Goal: Check status

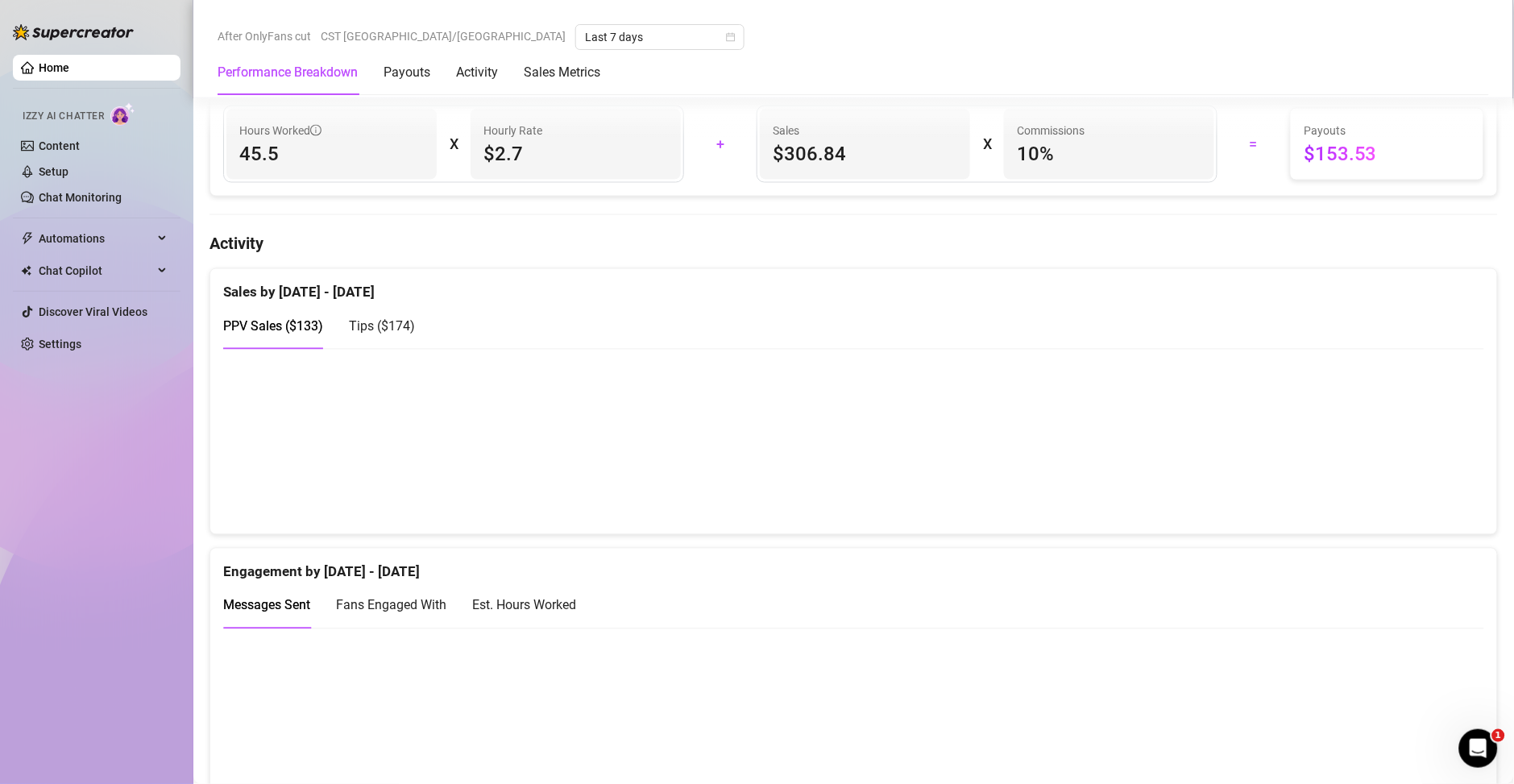
scroll to position [812, 0]
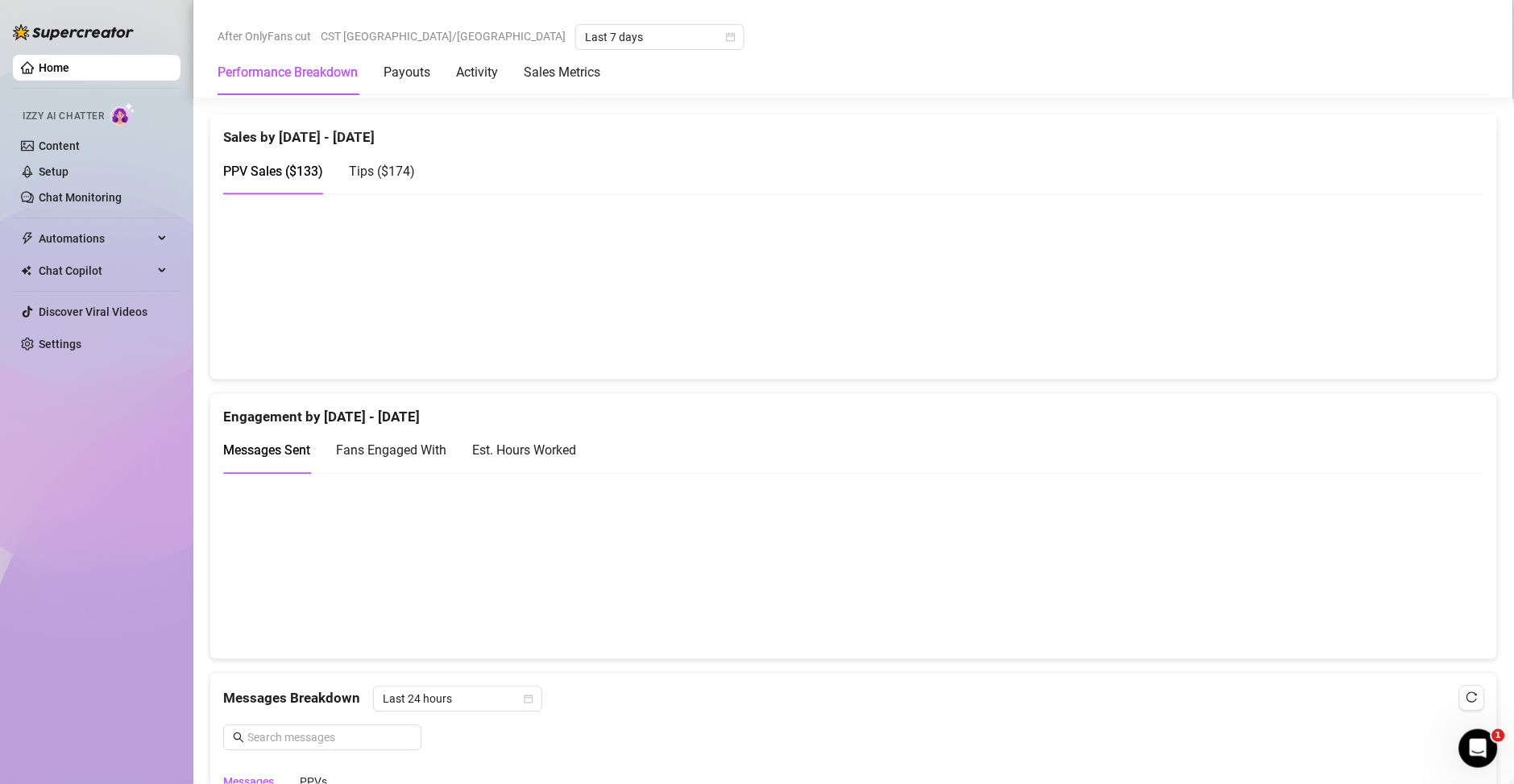
click at [551, 450] on div "Est. Hours Worked" at bounding box center [524, 451] width 104 height 20
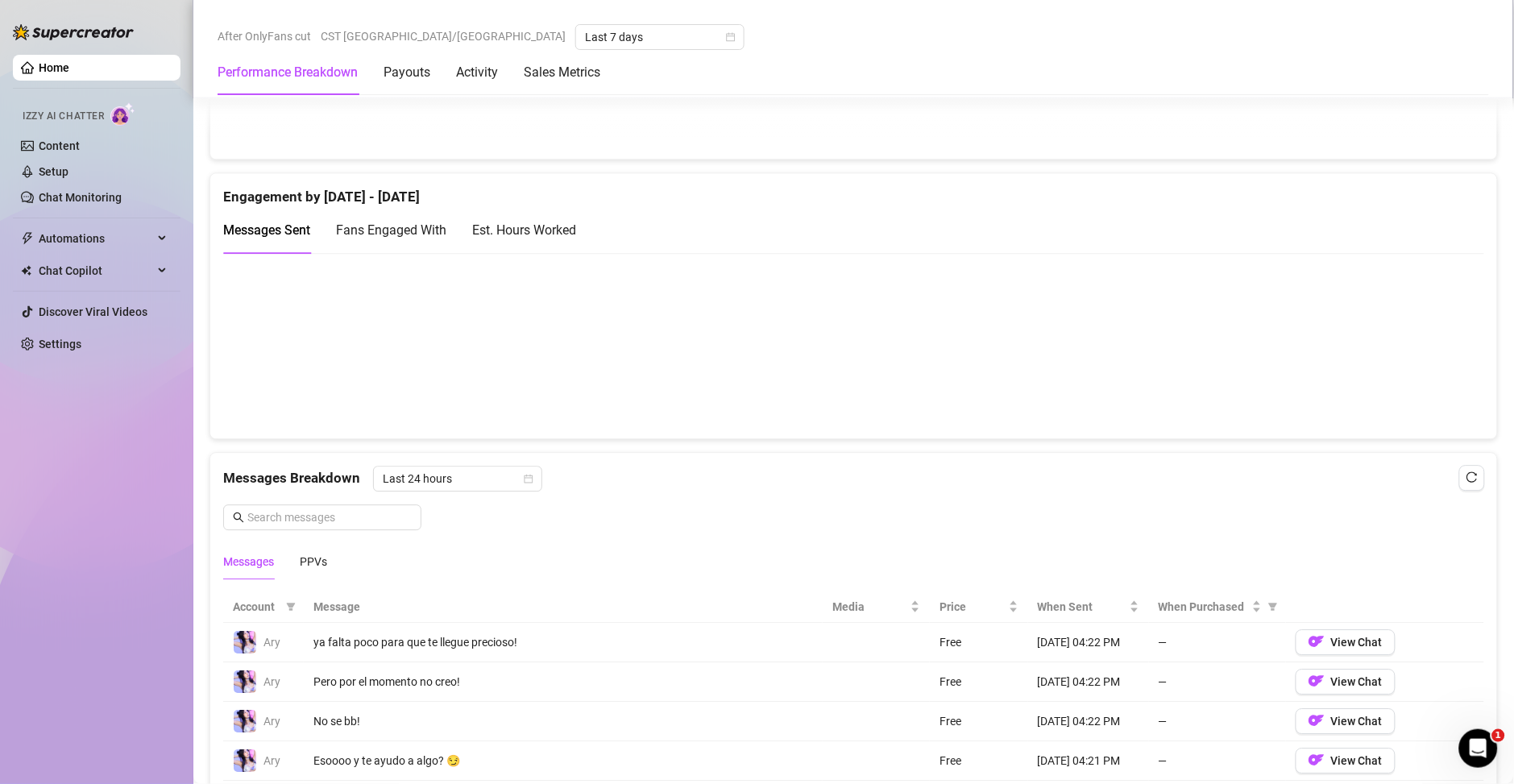
scroll to position [1010, 0]
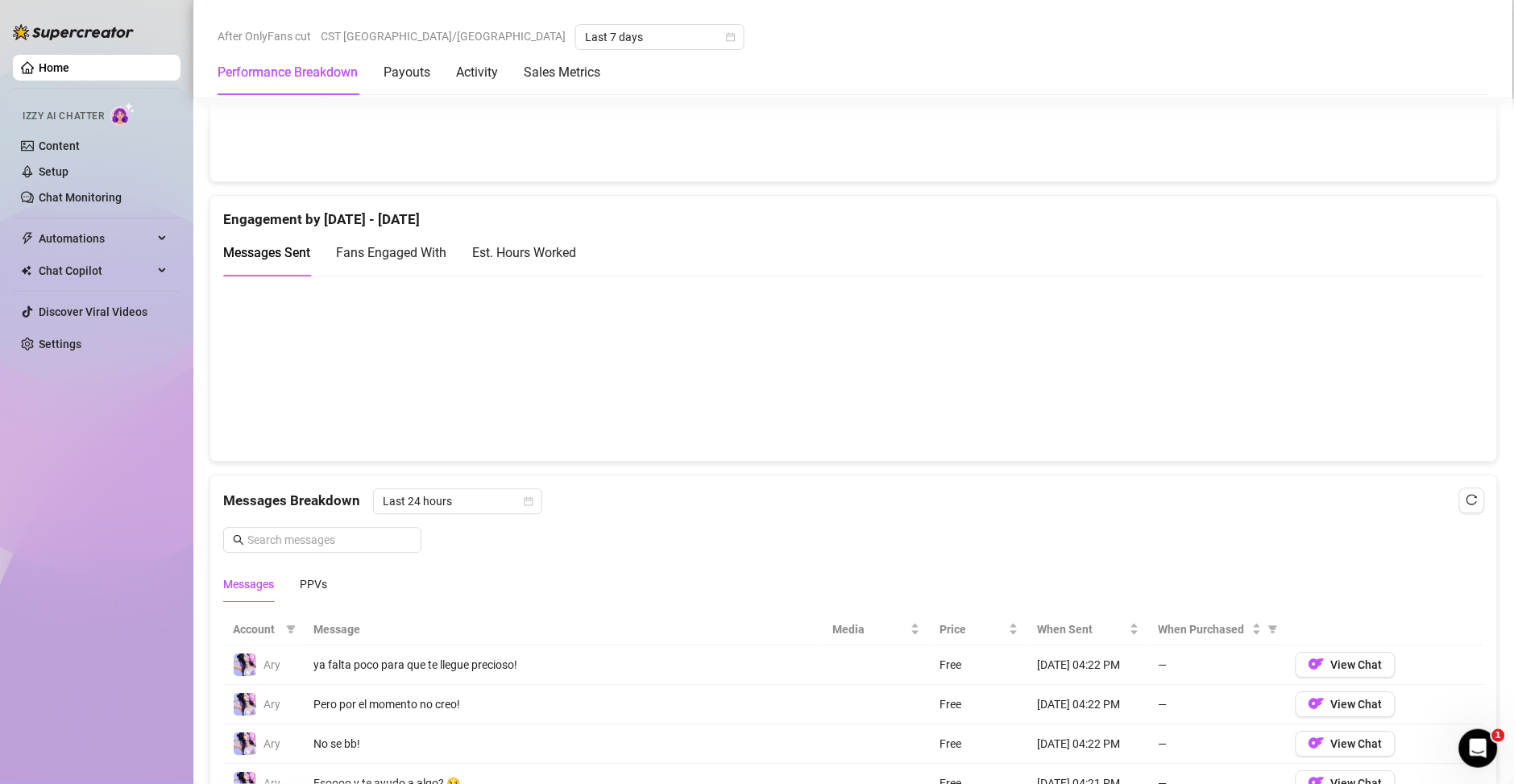
click at [522, 267] on div "Est. Hours Worked" at bounding box center [524, 252] width 104 height 46
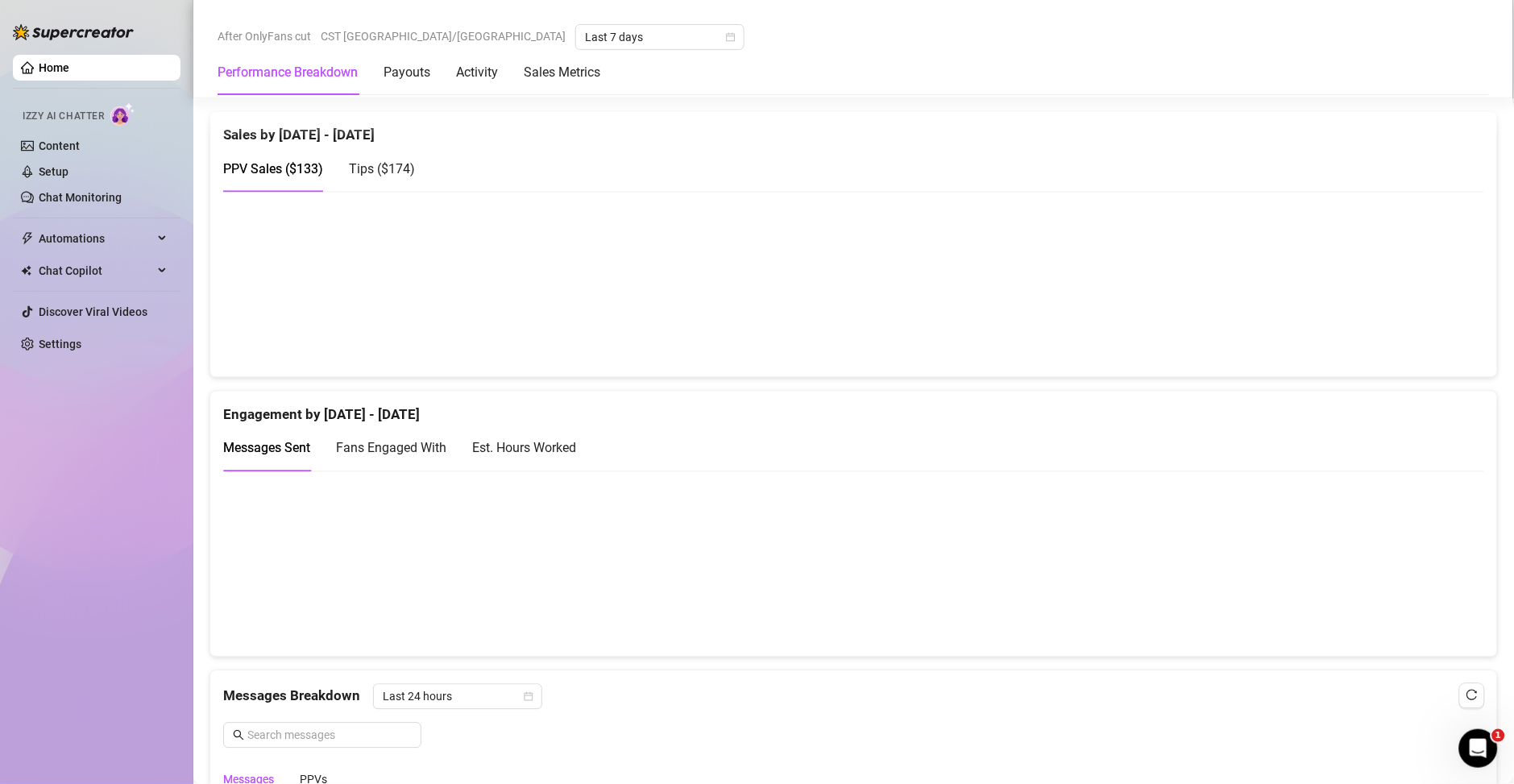
scroll to position [928, 0]
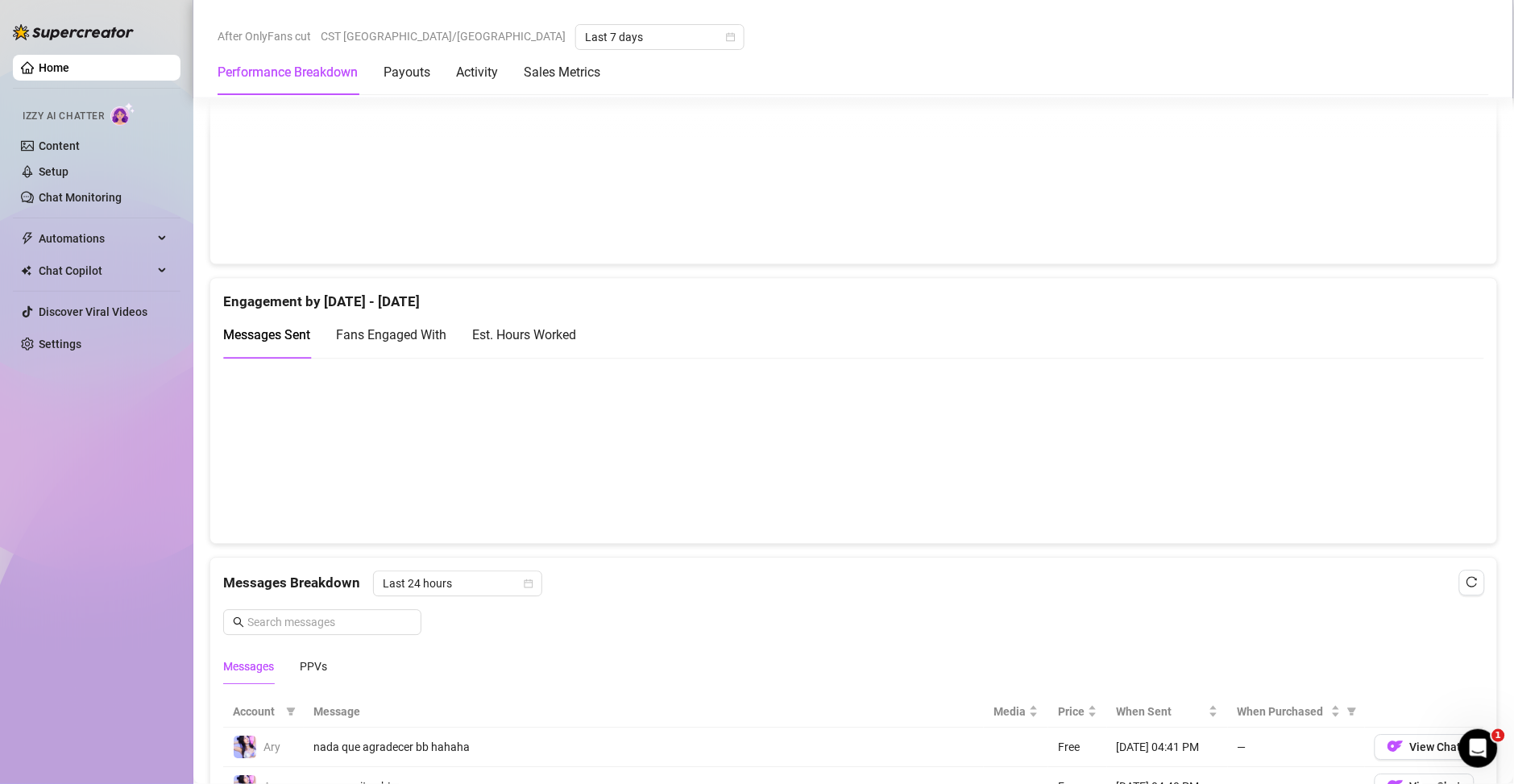
click at [566, 331] on div "Est. Hours Worked" at bounding box center [524, 334] width 104 height 20
